Goal: Navigation & Orientation: Find specific page/section

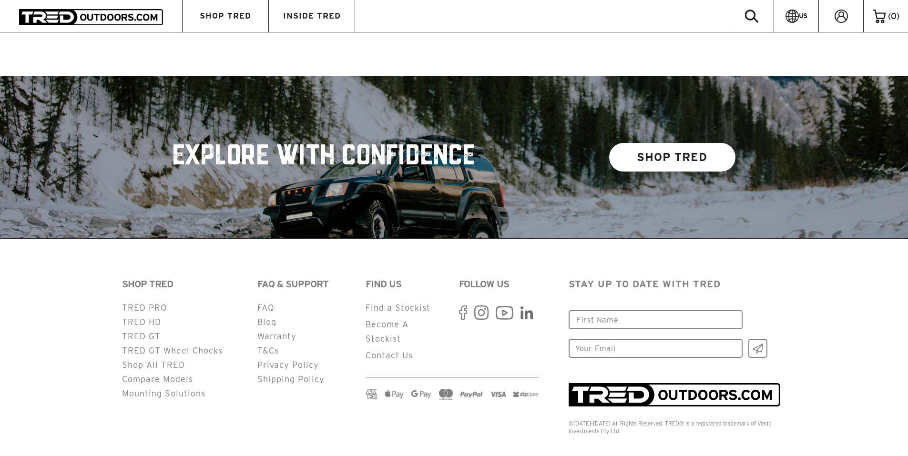
scroll to position [2443, 0]
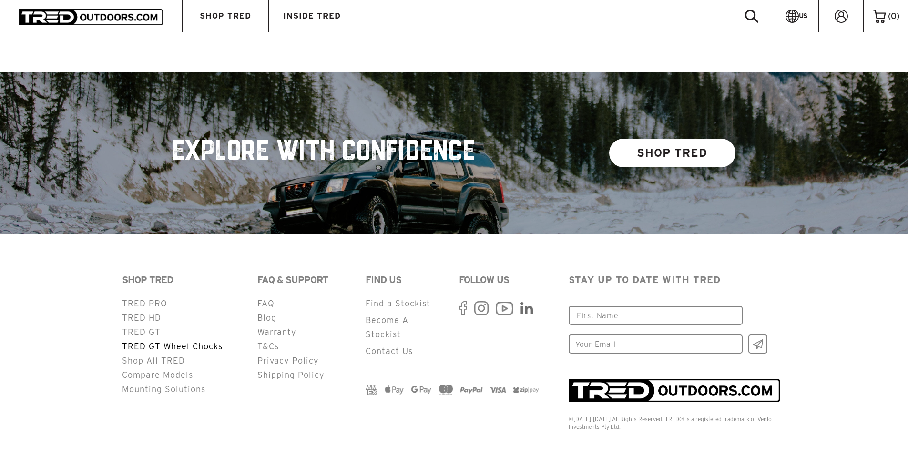
click at [143, 342] on link "TRED GT Wheel Chocks" at bounding box center [172, 346] width 101 height 9
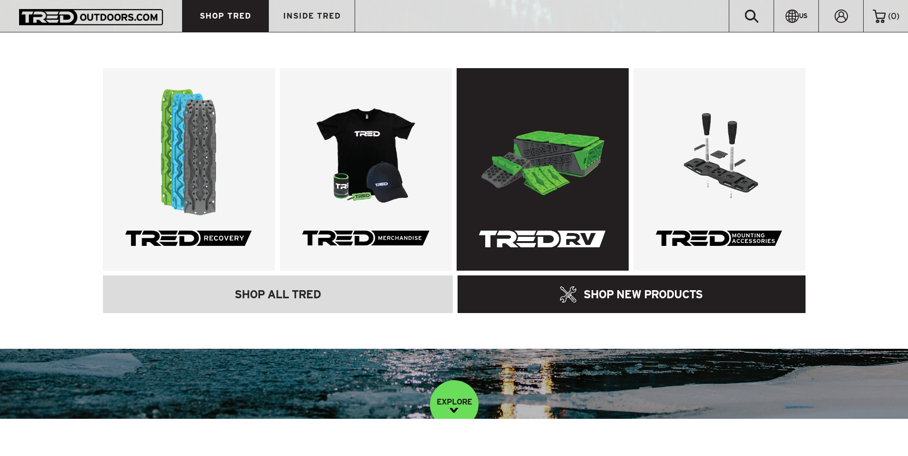
click at [527, 161] on link at bounding box center [543, 169] width 172 height 203
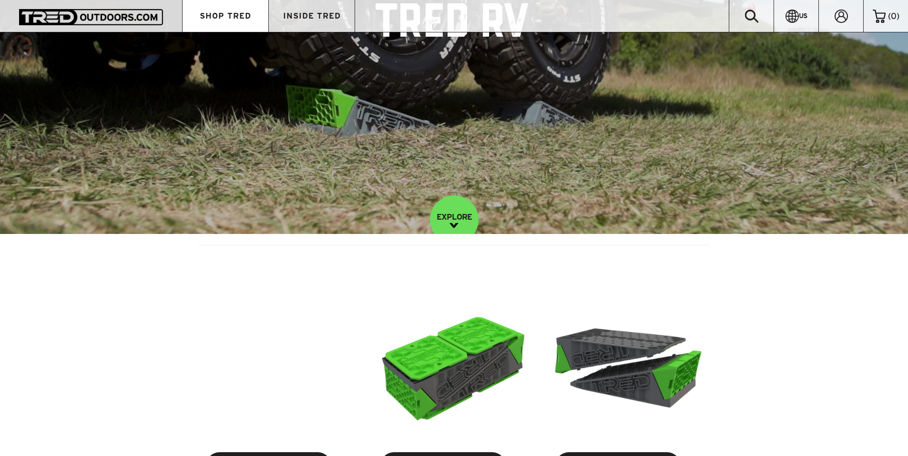
scroll to position [113, 0]
